Goal: Task Accomplishment & Management: Use online tool/utility

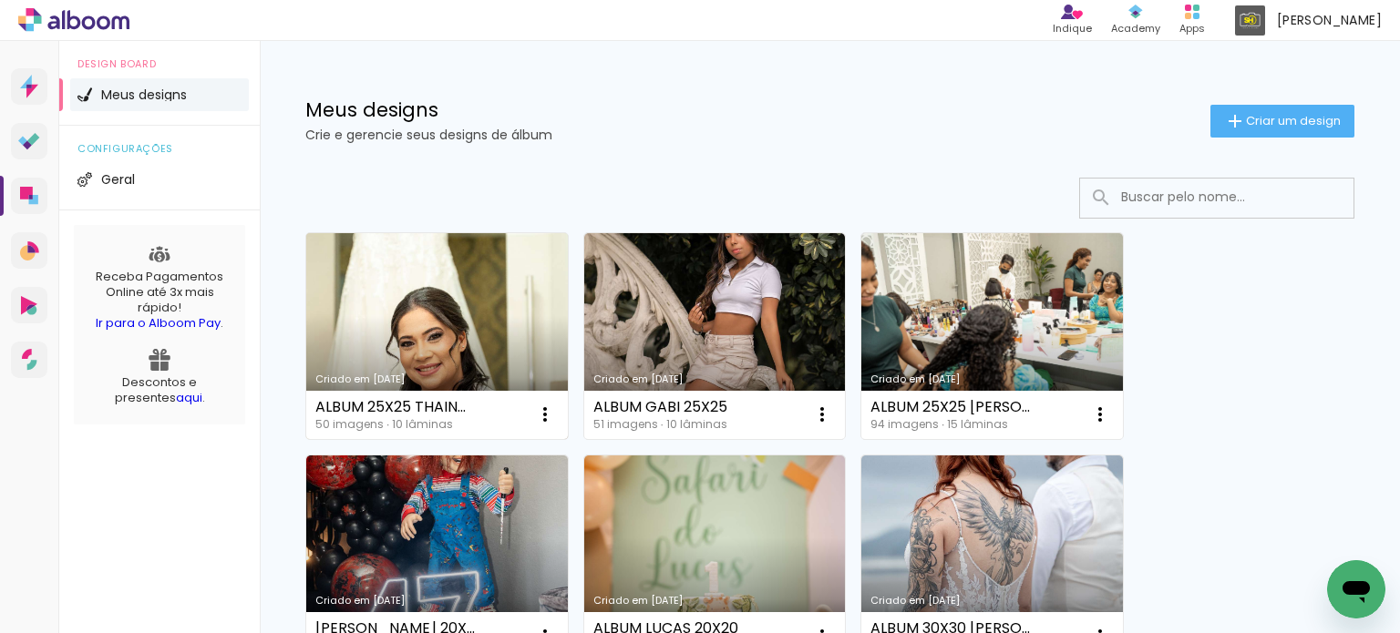
click at [437, 310] on link "Criado em [DATE]" at bounding box center [437, 336] width 262 height 206
